Goal: Task Accomplishment & Management: Complete application form

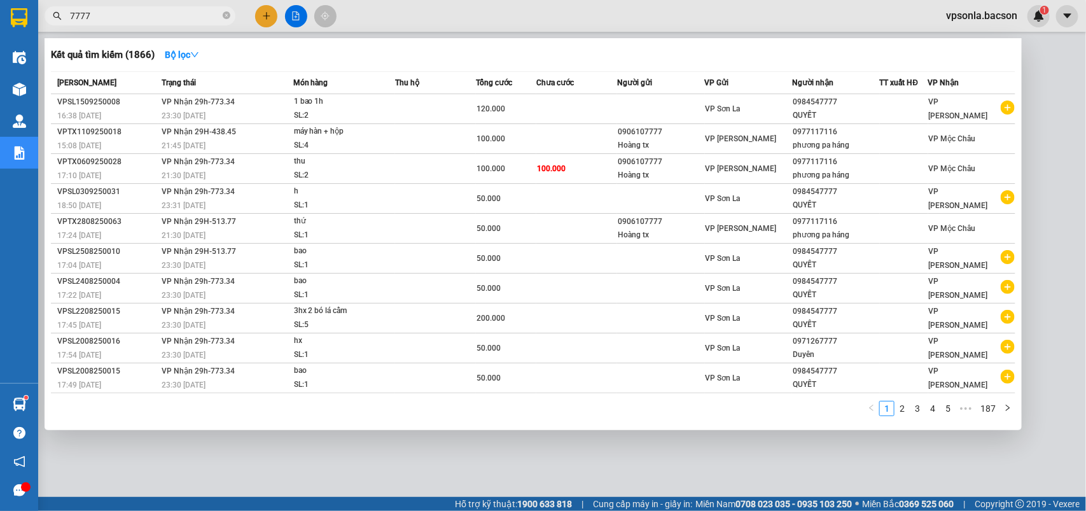
scroll to position [0, 900]
click at [81, 16] on input "7777" at bounding box center [145, 16] width 150 height 14
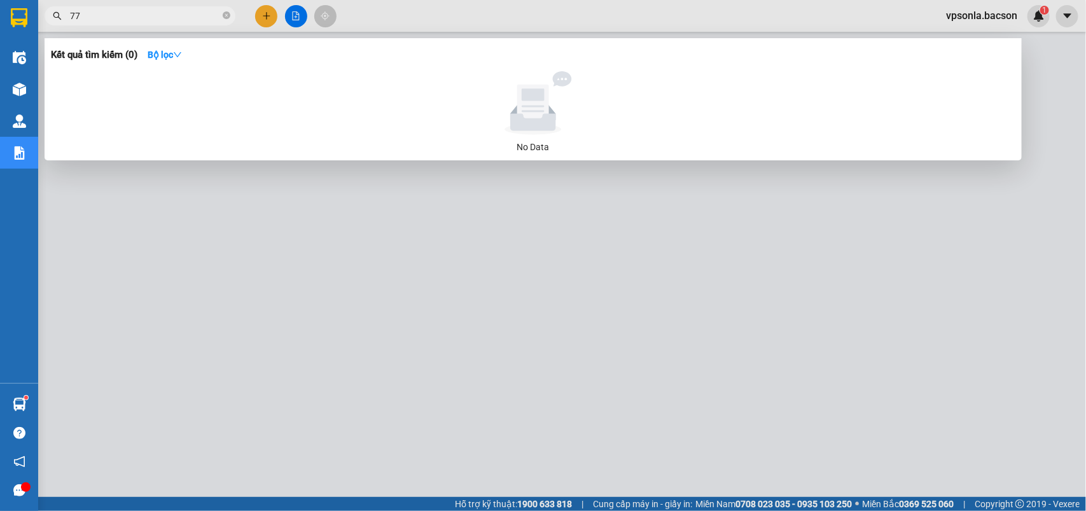
type input "7"
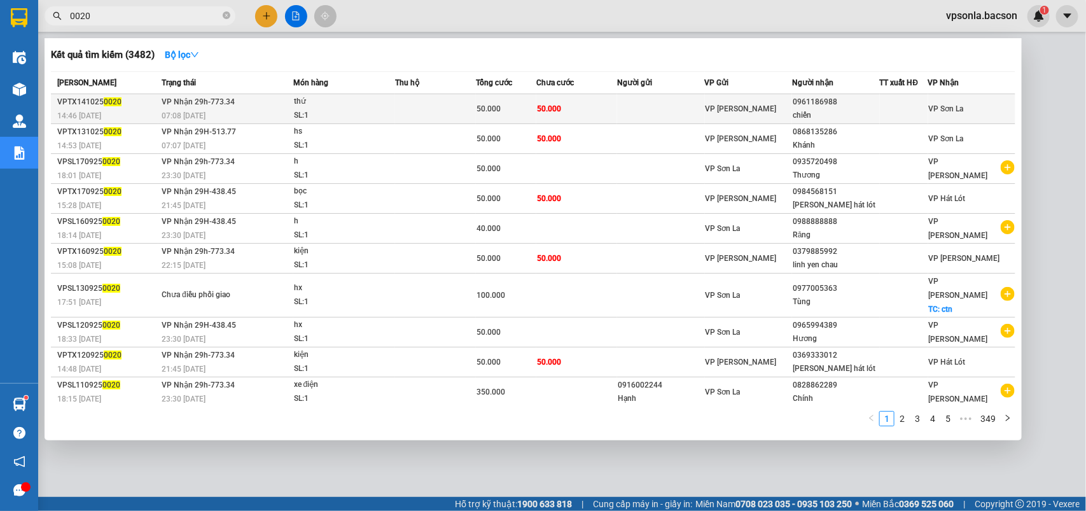
type input "0020"
click at [832, 109] on div "chiến" at bounding box center [836, 115] width 86 height 13
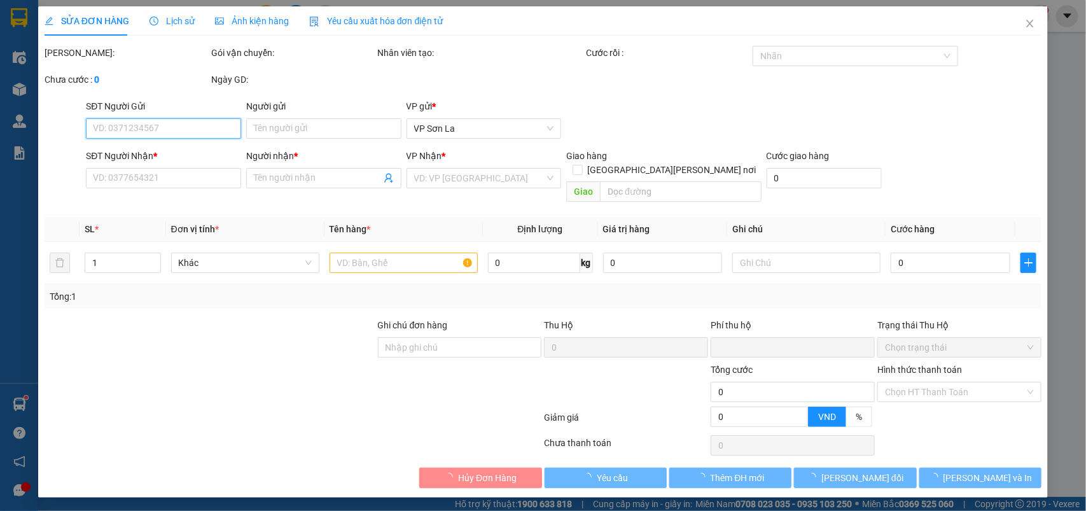
type input "0961186988"
type input "chiến"
type input "0"
type input "50.000"
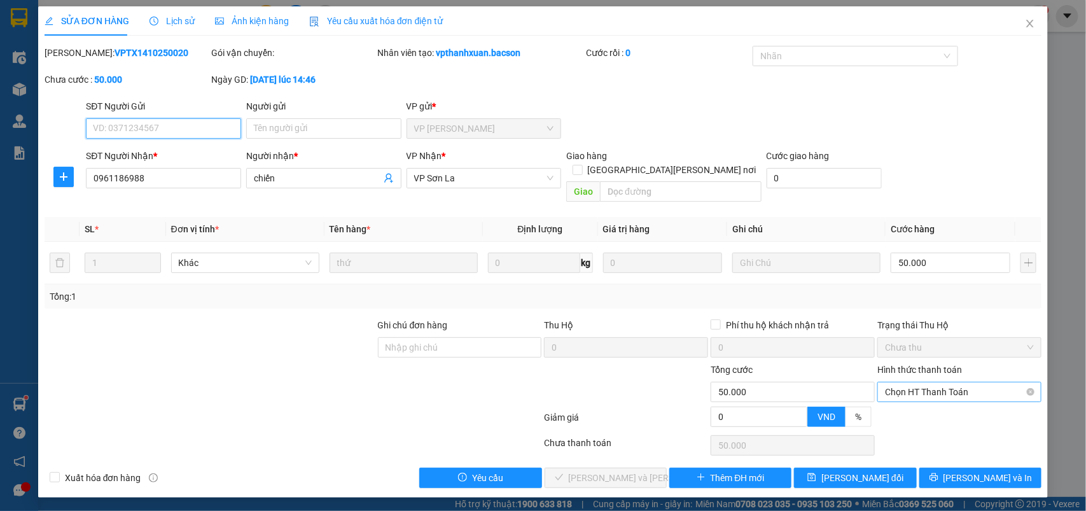
click at [928, 382] on span "Chọn HT Thanh Toán" at bounding box center [959, 391] width 149 height 19
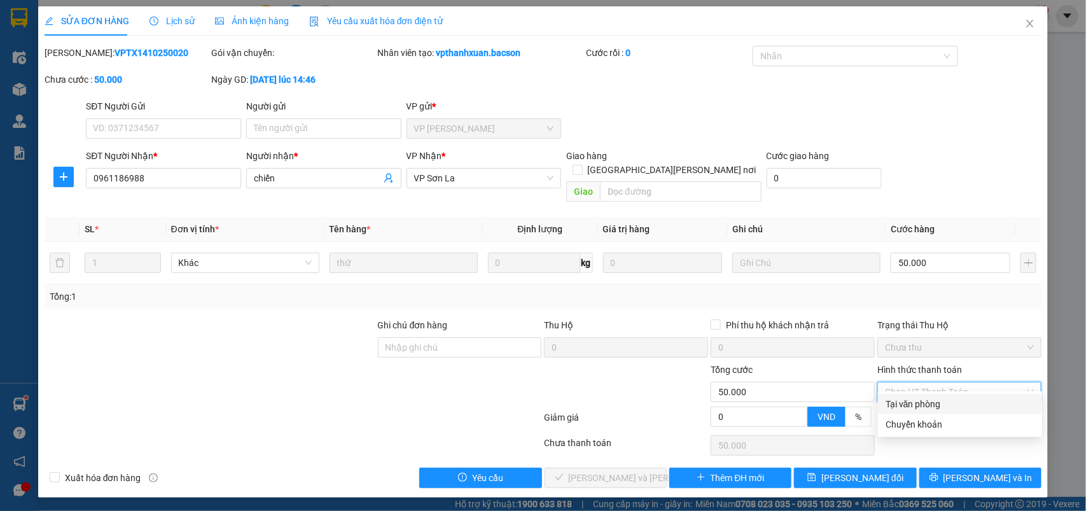
click at [918, 402] on div "Tại văn phòng" at bounding box center [960, 404] width 149 height 14
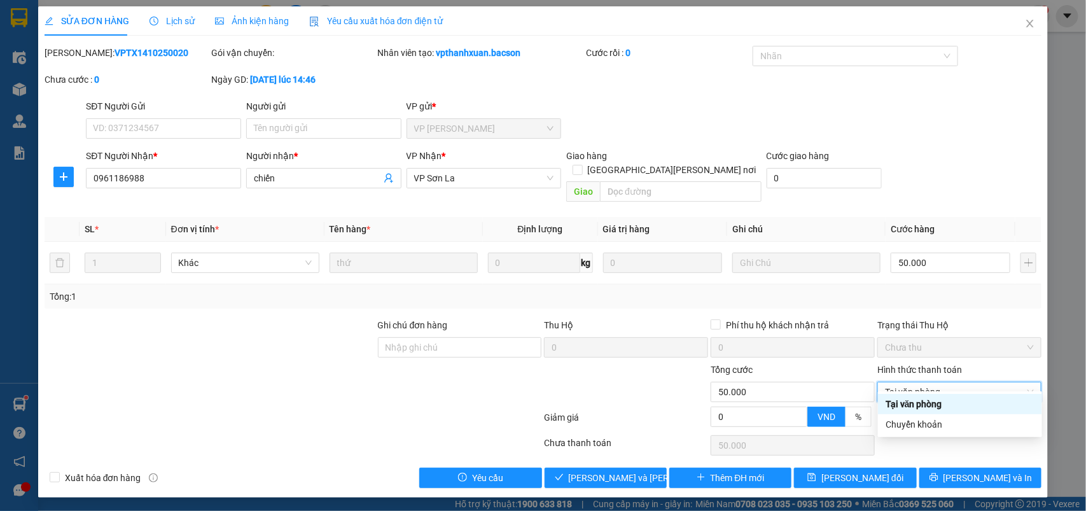
type input "0"
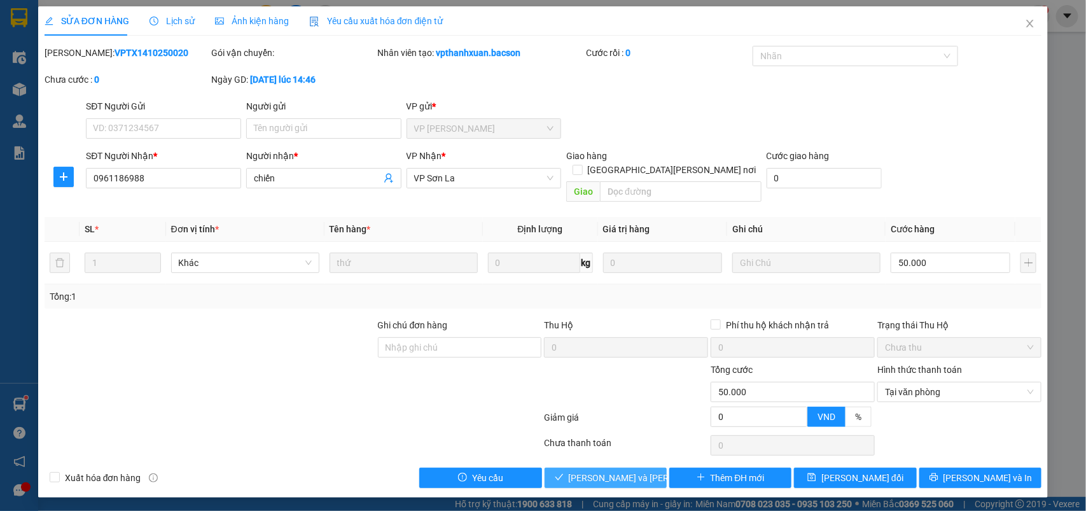
click at [593, 471] on span "[PERSON_NAME] và [PERSON_NAME] hàng" at bounding box center [655, 478] width 172 height 14
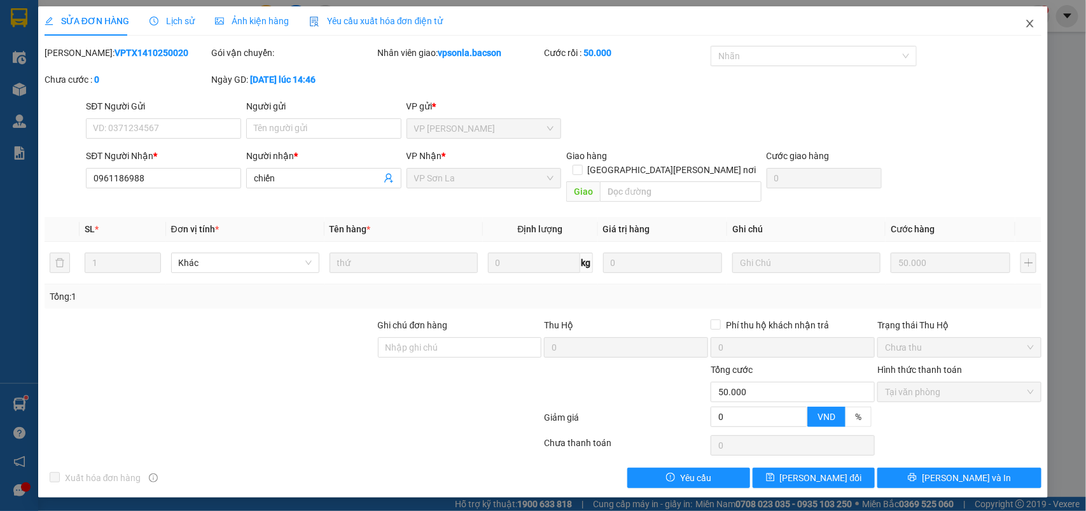
click at [1028, 27] on icon "close" at bounding box center [1030, 24] width 7 height 8
